Goal: Information Seeking & Learning: Learn about a topic

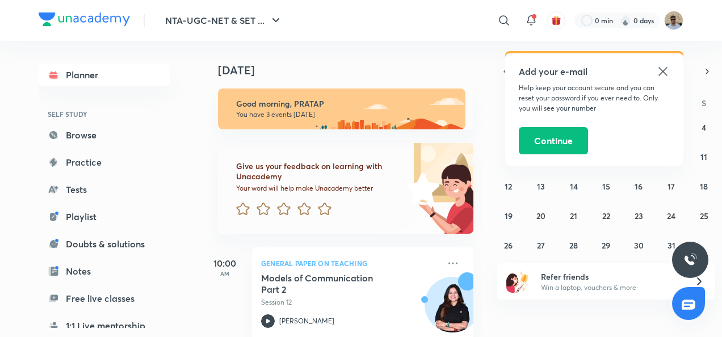
click at [663, 69] on icon at bounding box center [663, 72] width 14 height 14
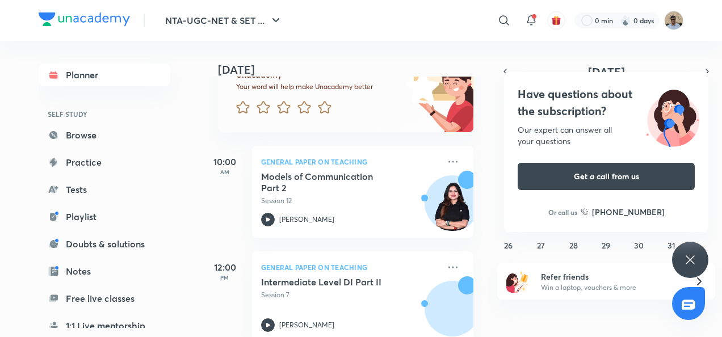
scroll to position [102, 0]
click at [341, 209] on div "Models of Communication Part 2 Session 12 [PERSON_NAME]" at bounding box center [350, 198] width 178 height 56
click at [83, 69] on link "Planner" at bounding box center [105, 75] width 132 height 23
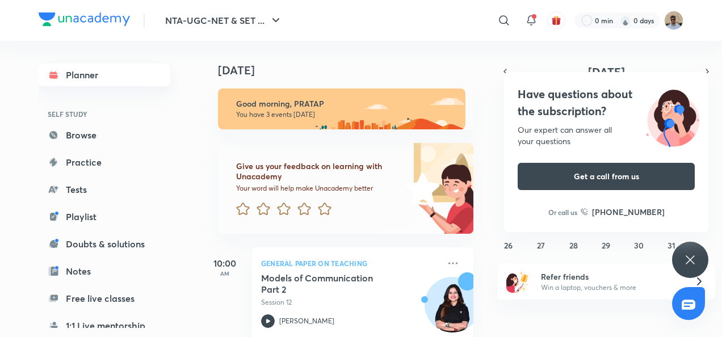
click at [98, 74] on link "Planner" at bounding box center [105, 75] width 132 height 23
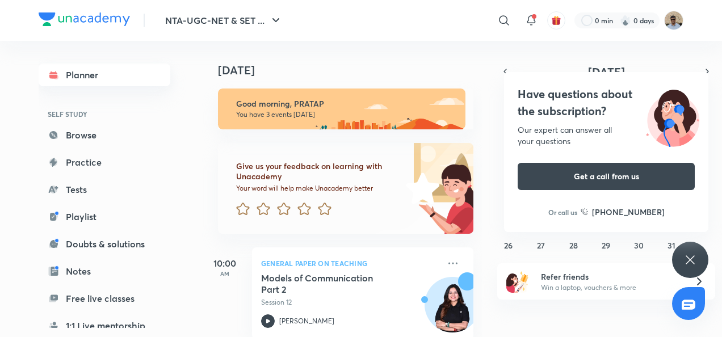
click at [98, 74] on link "Planner" at bounding box center [105, 75] width 132 height 23
click at [641, 246] on abbr "30" at bounding box center [639, 245] width 10 height 11
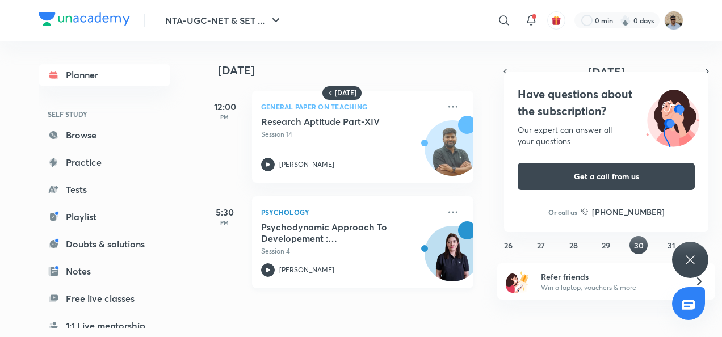
click at [287, 225] on h5 "Psychodynamic Approach To Developement : [PERSON_NAME] & [PERSON_NAME]" at bounding box center [331, 232] width 141 height 23
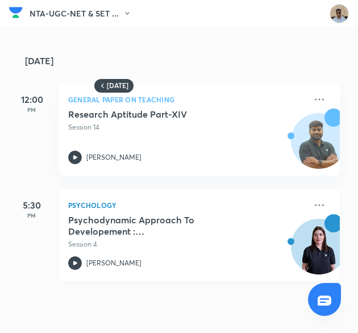
click at [87, 224] on h5 "Psychodynamic Approach To Developement : [PERSON_NAME] & [PERSON_NAME]" at bounding box center [138, 225] width 141 height 23
click at [58, 58] on h4 "[DATE]" at bounding box center [188, 60] width 326 height 9
click at [98, 81] on icon at bounding box center [102, 85] width 9 height 9
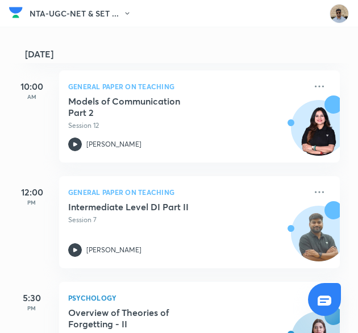
scroll to position [222, 0]
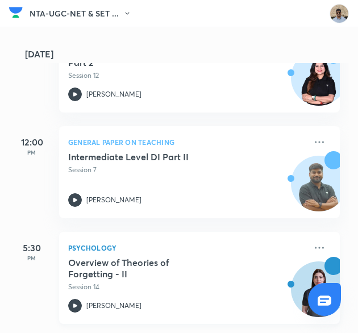
click at [79, 261] on h5 "Overview of Theories of Forgetting - II" at bounding box center [138, 268] width 141 height 23
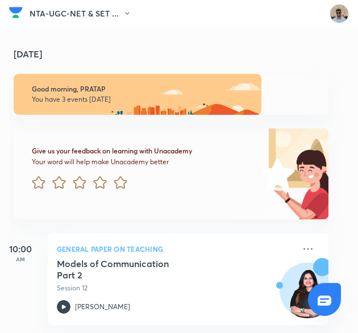
scroll to position [0, 11]
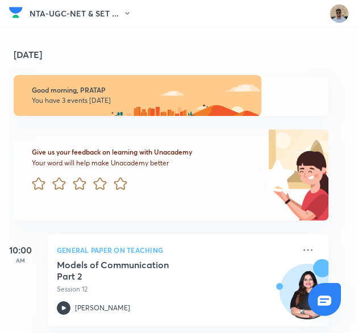
click at [18, 53] on h4 "[DATE]" at bounding box center [177, 54] width 326 height 9
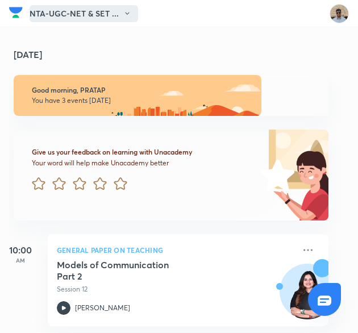
click at [124, 14] on icon "button" at bounding box center [127, 14] width 8 height 8
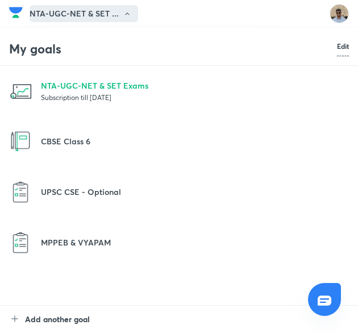
click at [225, 147] on p at bounding box center [195, 147] width 308 height 1
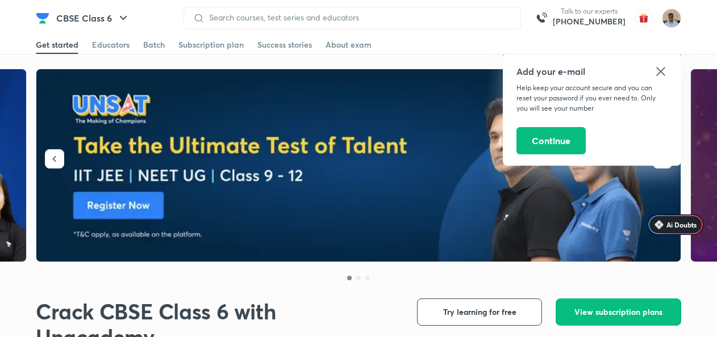
click at [288, 116] on img at bounding box center [358, 165] width 645 height 193
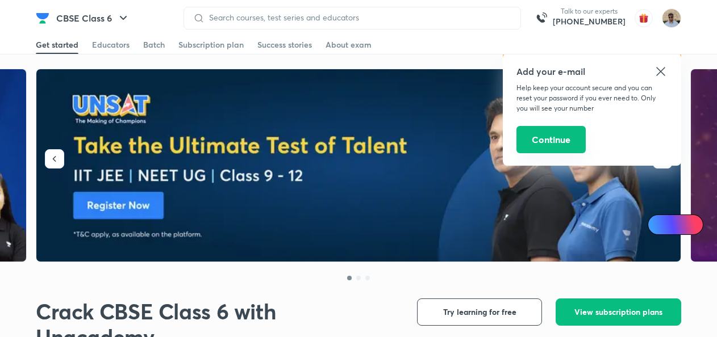
click at [538, 135] on button "Continue" at bounding box center [550, 139] width 69 height 27
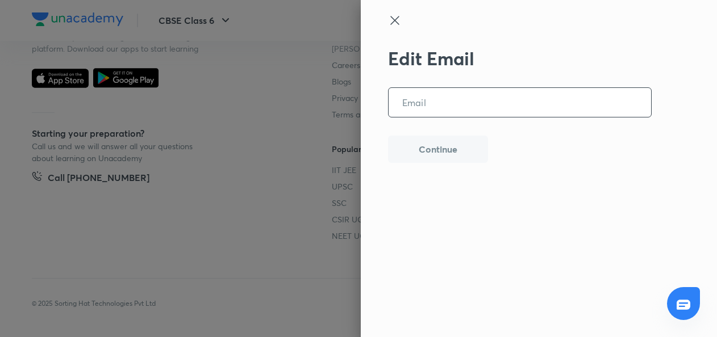
click at [435, 101] on input "email" at bounding box center [519, 102] width 262 height 29
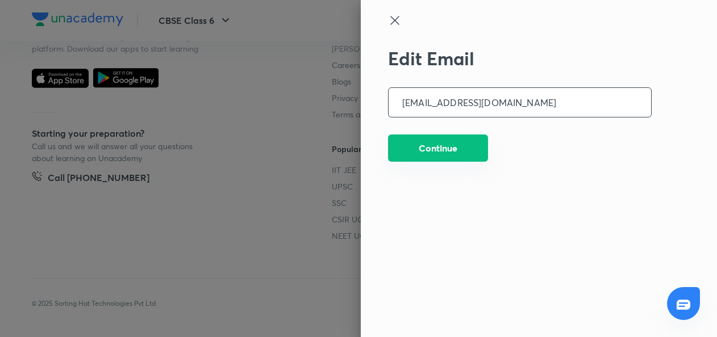
type input "goutamr156@gmail.com"
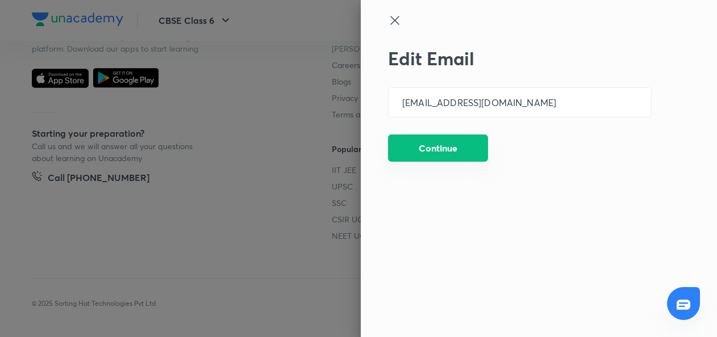
click at [440, 156] on button "Continue" at bounding box center [438, 148] width 100 height 27
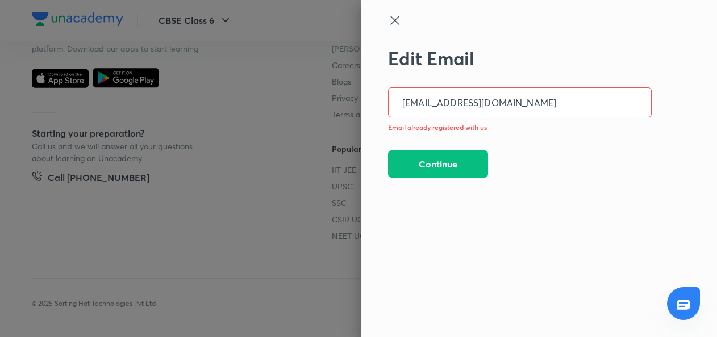
click at [506, 102] on input "goutamr156@gmail.com" at bounding box center [519, 102] width 262 height 29
click at [395, 19] on icon at bounding box center [394, 20] width 9 height 9
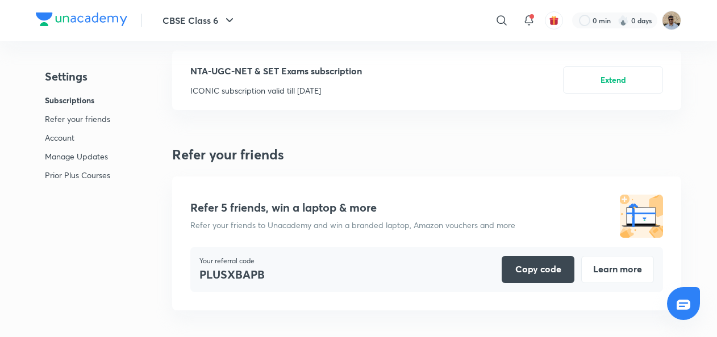
scroll to position [0, 0]
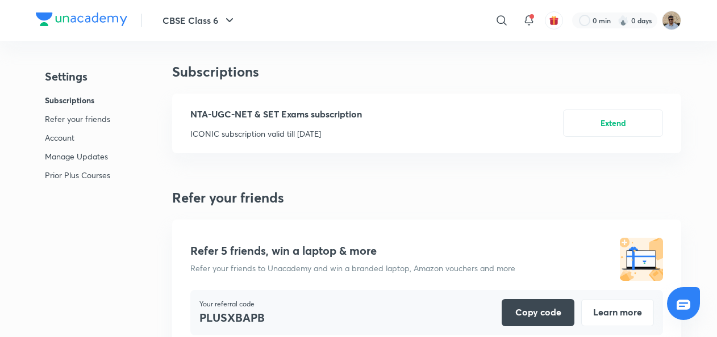
click at [229, 123] on div "NTA-UGC-NET & SET Exams subscription ICONIC subscription valid till Jul 10, 2026" at bounding box center [275, 123] width 171 height 32
click at [61, 137] on p "Account" at bounding box center [77, 138] width 65 height 12
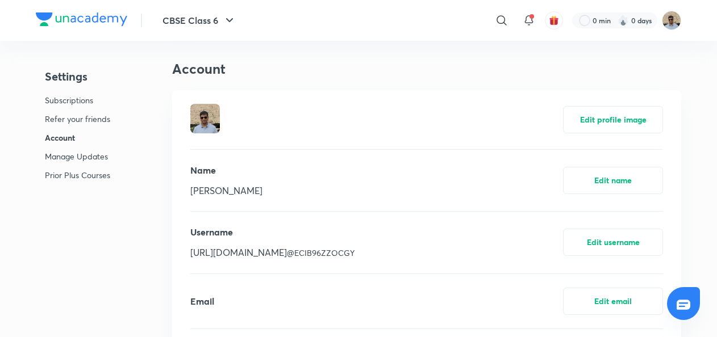
scroll to position [331, 0]
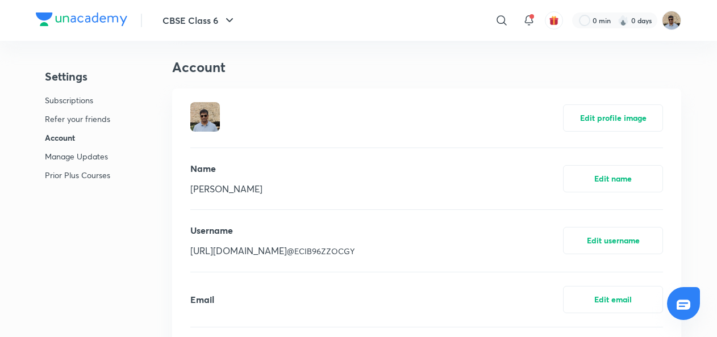
click at [61, 137] on p "Account" at bounding box center [77, 138] width 65 height 12
click at [60, 157] on p "Manage Updates" at bounding box center [77, 156] width 65 height 12
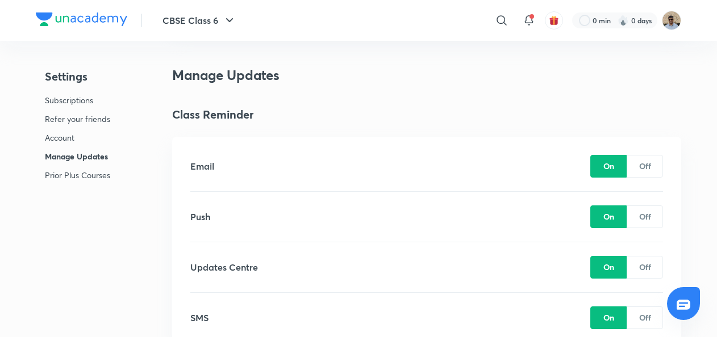
scroll to position [801, 0]
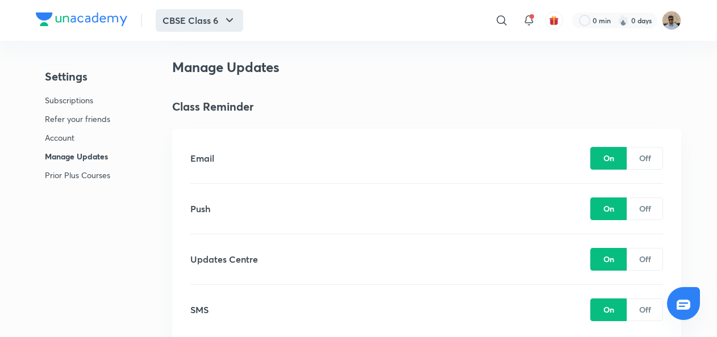
click at [225, 14] on icon "button" at bounding box center [230, 21] width 14 height 14
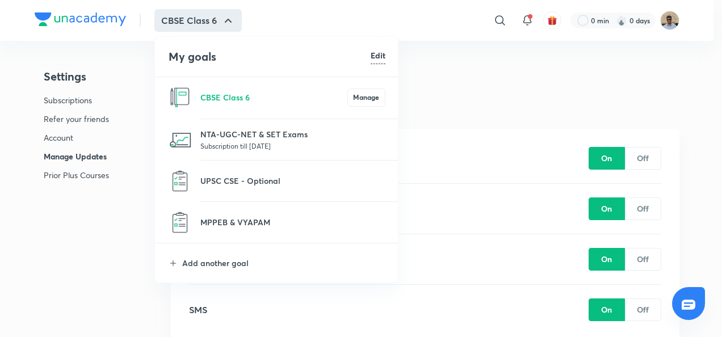
click at [248, 141] on p "Subscription till [DATE]" at bounding box center [292, 145] width 185 height 11
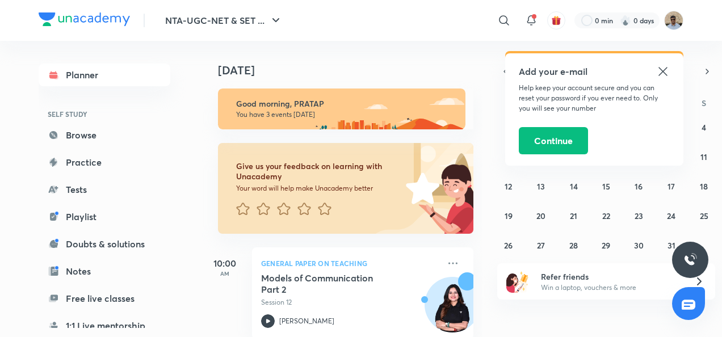
click at [663, 69] on icon at bounding box center [663, 72] width 14 height 14
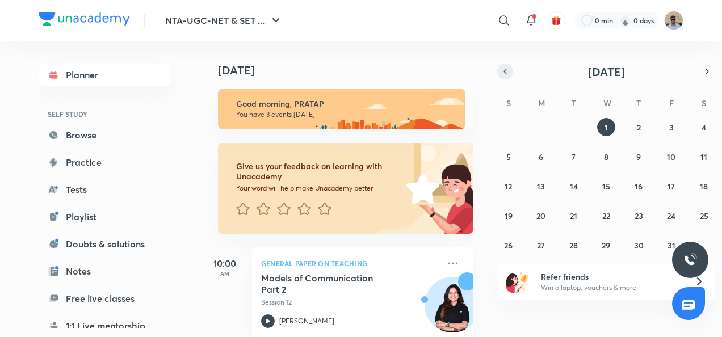
click at [507, 73] on icon "button" at bounding box center [505, 71] width 9 height 10
click at [567, 246] on button "30" at bounding box center [574, 245] width 18 height 18
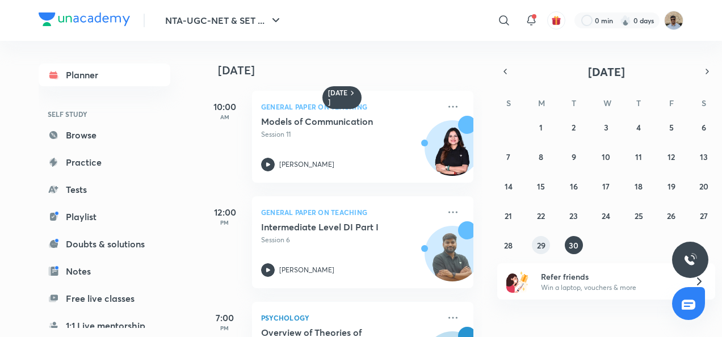
click at [542, 245] on abbr "29" at bounding box center [541, 245] width 9 height 11
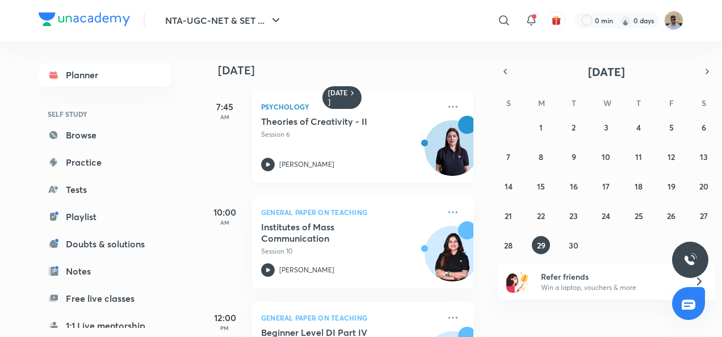
click at [310, 113] on p "Psychology" at bounding box center [350, 107] width 178 height 14
click at [446, 110] on icon at bounding box center [453, 107] width 14 height 14
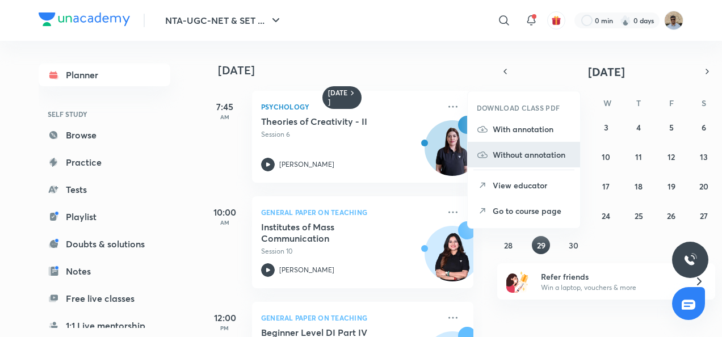
click at [527, 152] on p "Without annotation" at bounding box center [532, 155] width 78 height 12
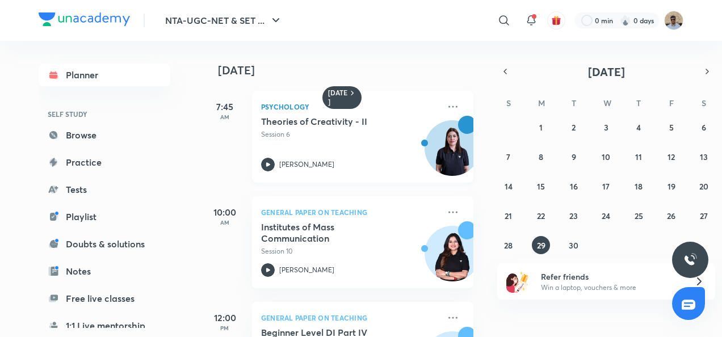
click at [271, 162] on icon at bounding box center [268, 165] width 14 height 14
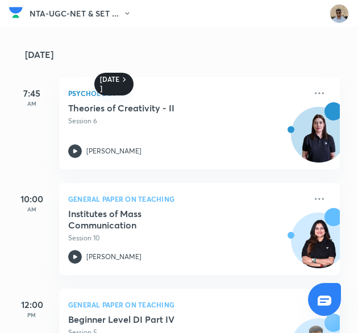
click at [122, 77] on icon at bounding box center [124, 79] width 9 height 9
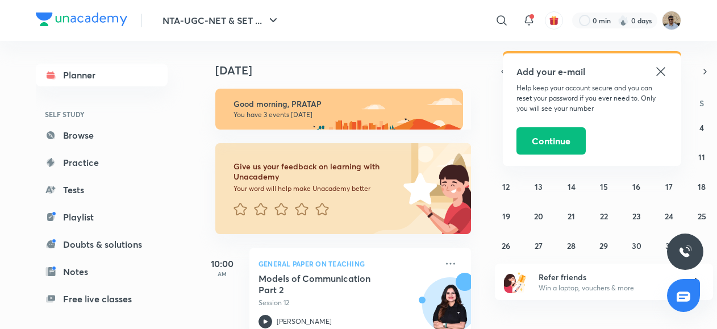
click at [664, 66] on icon at bounding box center [661, 72] width 14 height 14
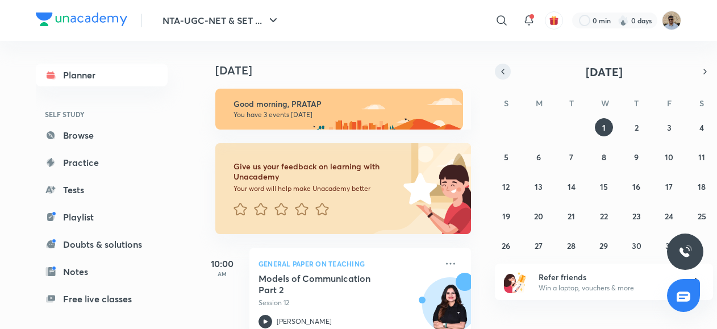
click at [504, 69] on icon "button" at bounding box center [502, 71] width 9 height 10
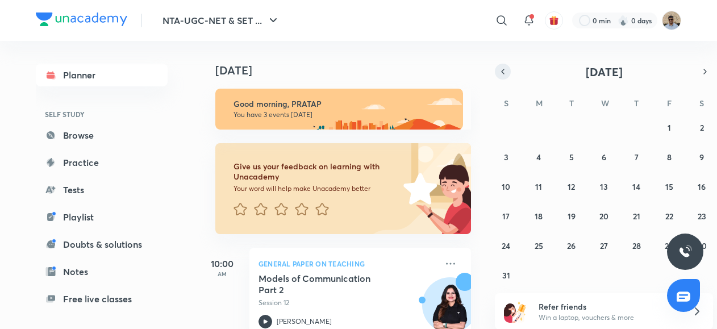
click at [504, 69] on icon "button" at bounding box center [502, 71] width 9 height 10
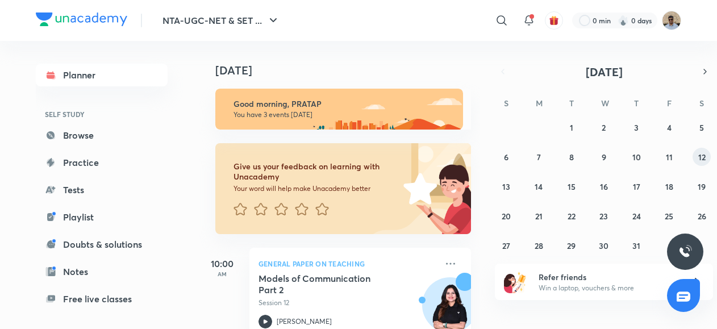
click at [703, 156] on abbr "12" at bounding box center [701, 157] width 7 height 11
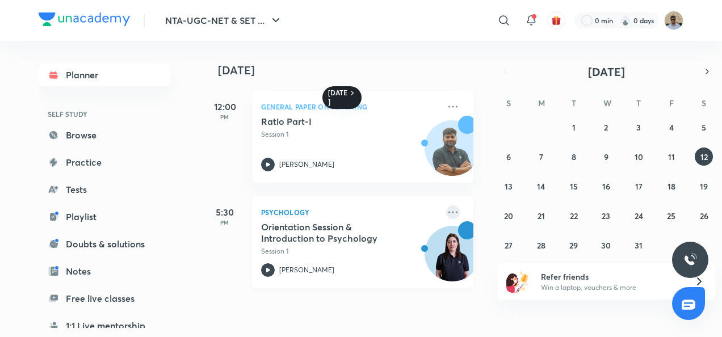
click at [449, 212] on icon at bounding box center [453, 212] width 9 height 2
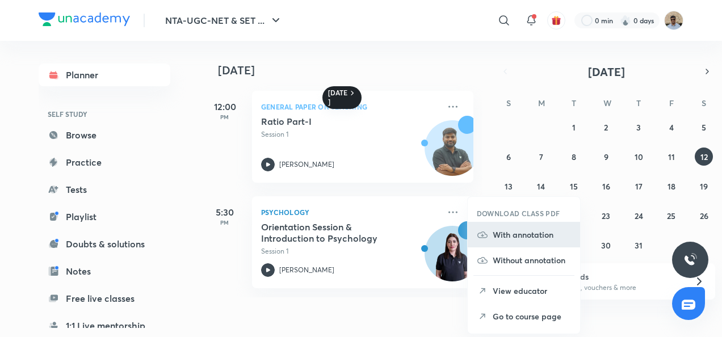
click at [510, 230] on p "With annotation" at bounding box center [532, 235] width 78 height 12
